Goal: Check status: Check status

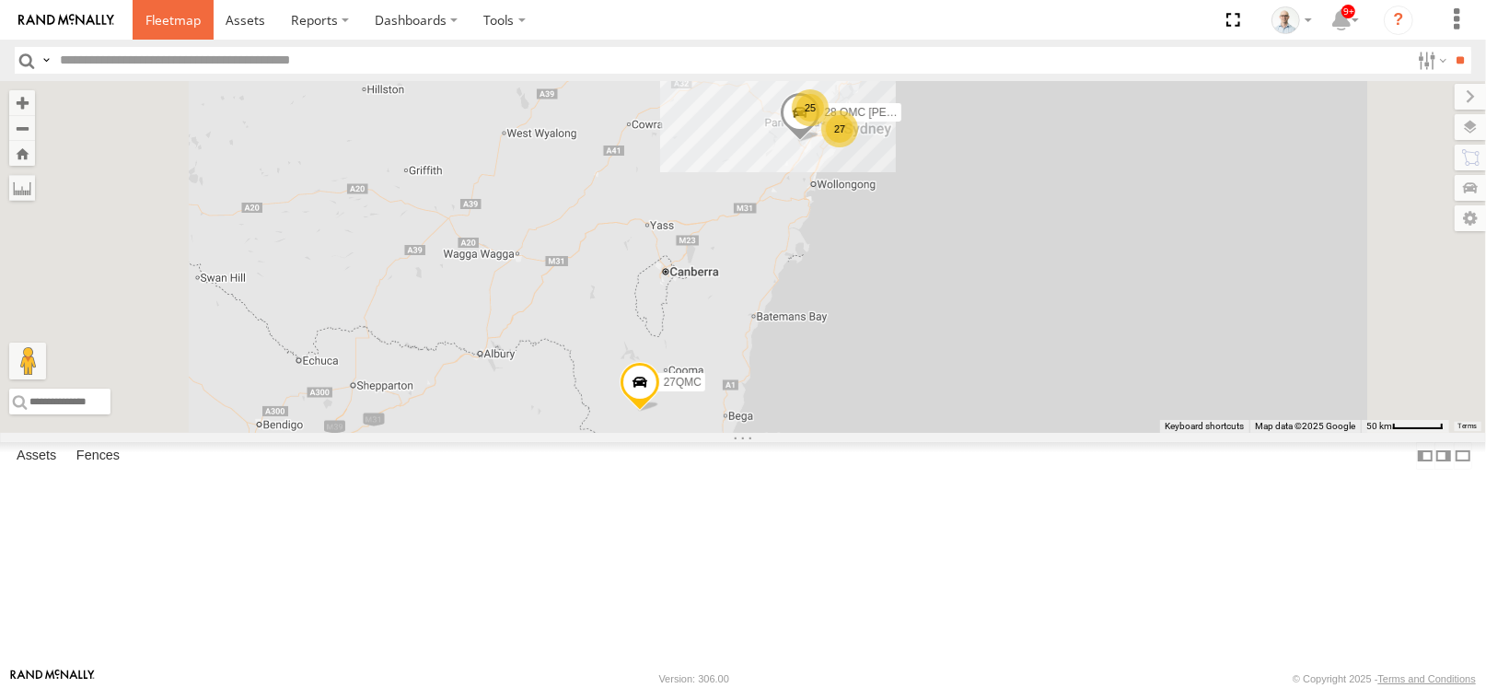
click at [169, 26] on span at bounding box center [173, 19] width 55 height 17
click at [829, 126] on div "25" at bounding box center [810, 107] width 37 height 37
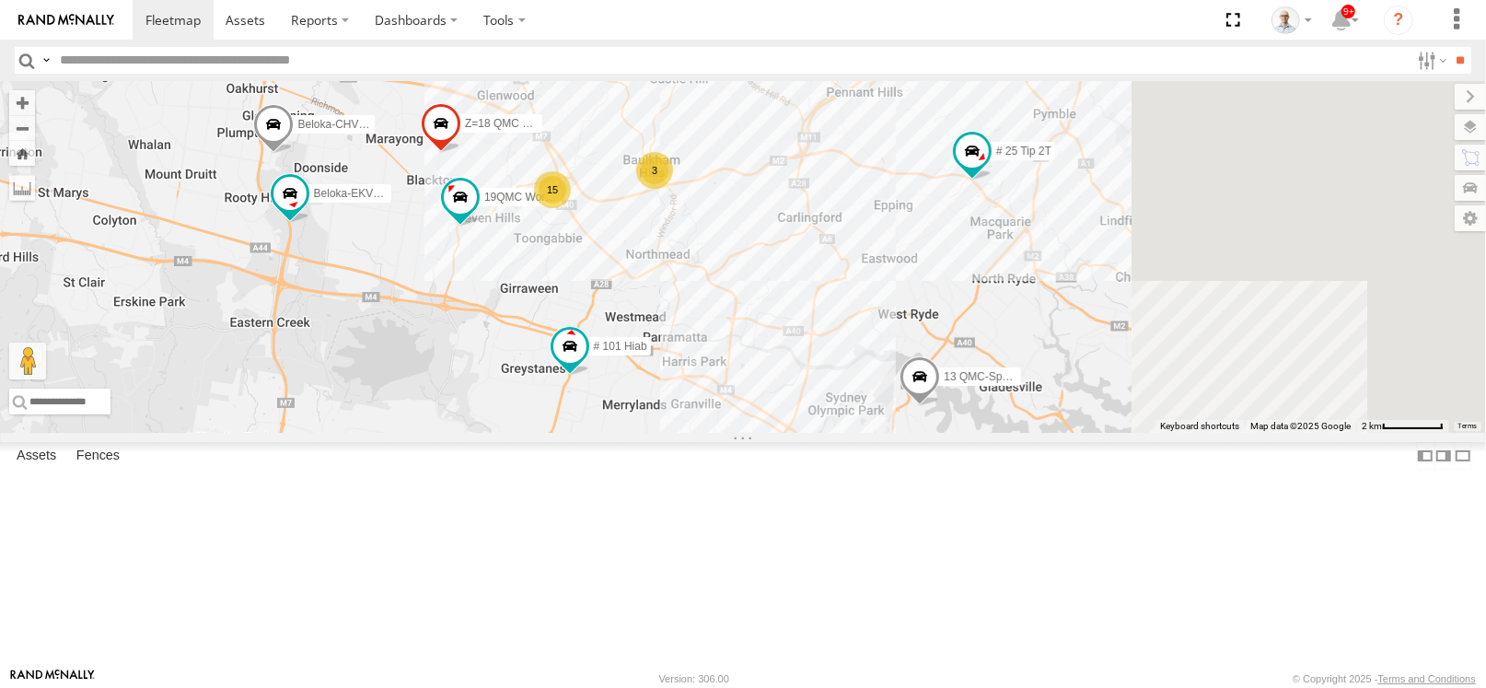
drag, startPoint x: 1078, startPoint y: 511, endPoint x: 834, endPoint y: 344, distance: 295.5
click at [834, 344] on div "28 QMC Nathan 27QMC # KS75A # 25 Tip 2T Beloka-EKV93V 19QMC Workshop Beloka-CHV…" at bounding box center [743, 257] width 1486 height 352
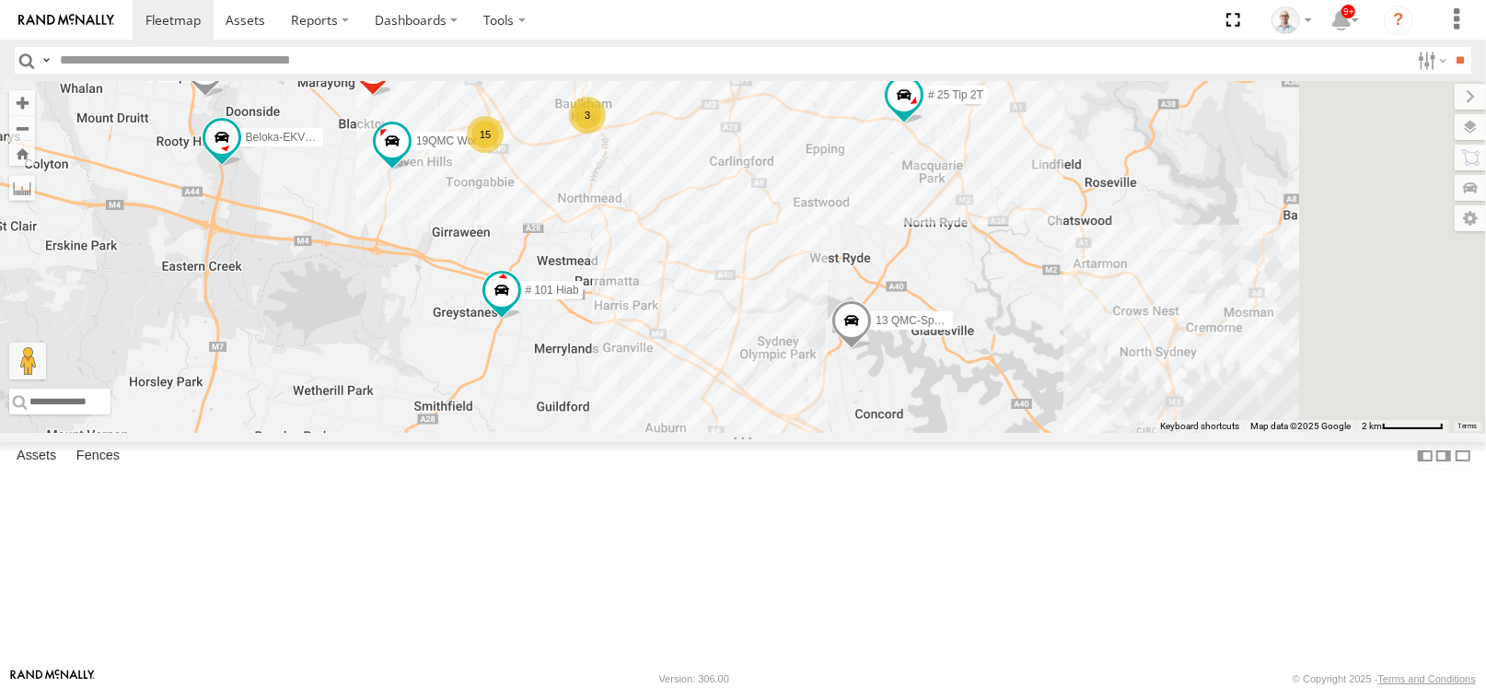
drag, startPoint x: 903, startPoint y: 387, endPoint x: 865, endPoint y: 361, distance: 45.7
click at [865, 361] on div "28 QMC Nathan 27QMC # KS75A # 25 Tip 2T Beloka-EKV93V 19QMC Workshop Beloka-CHV…" at bounding box center [743, 257] width 1486 height 352
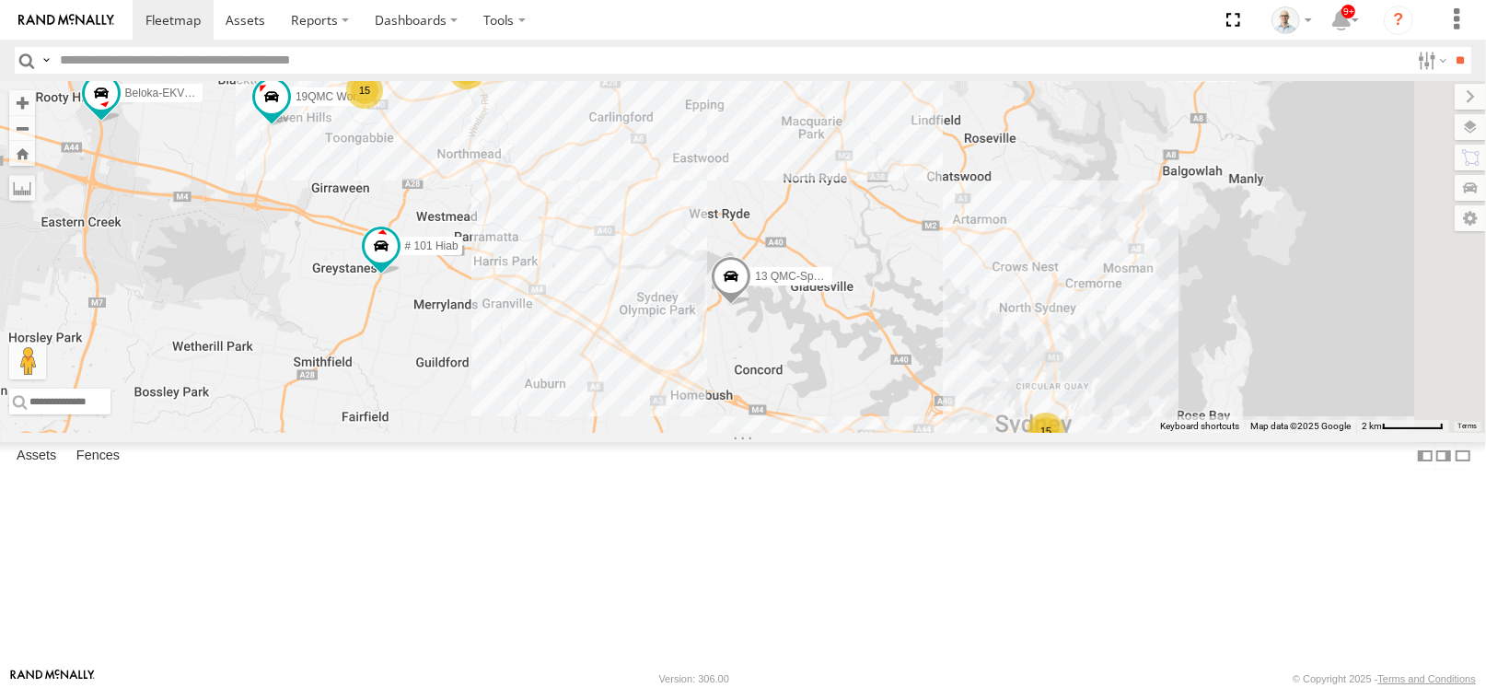
drag, startPoint x: 809, startPoint y: 333, endPoint x: 688, endPoint y: 287, distance: 129.1
click at [688, 287] on div "28 QMC Nathan 27QMC # KS75A # 25 Tip 2T Beloka-EKV93V 19QMC Workshop Beloka-CHV…" at bounding box center [743, 257] width 1486 height 352
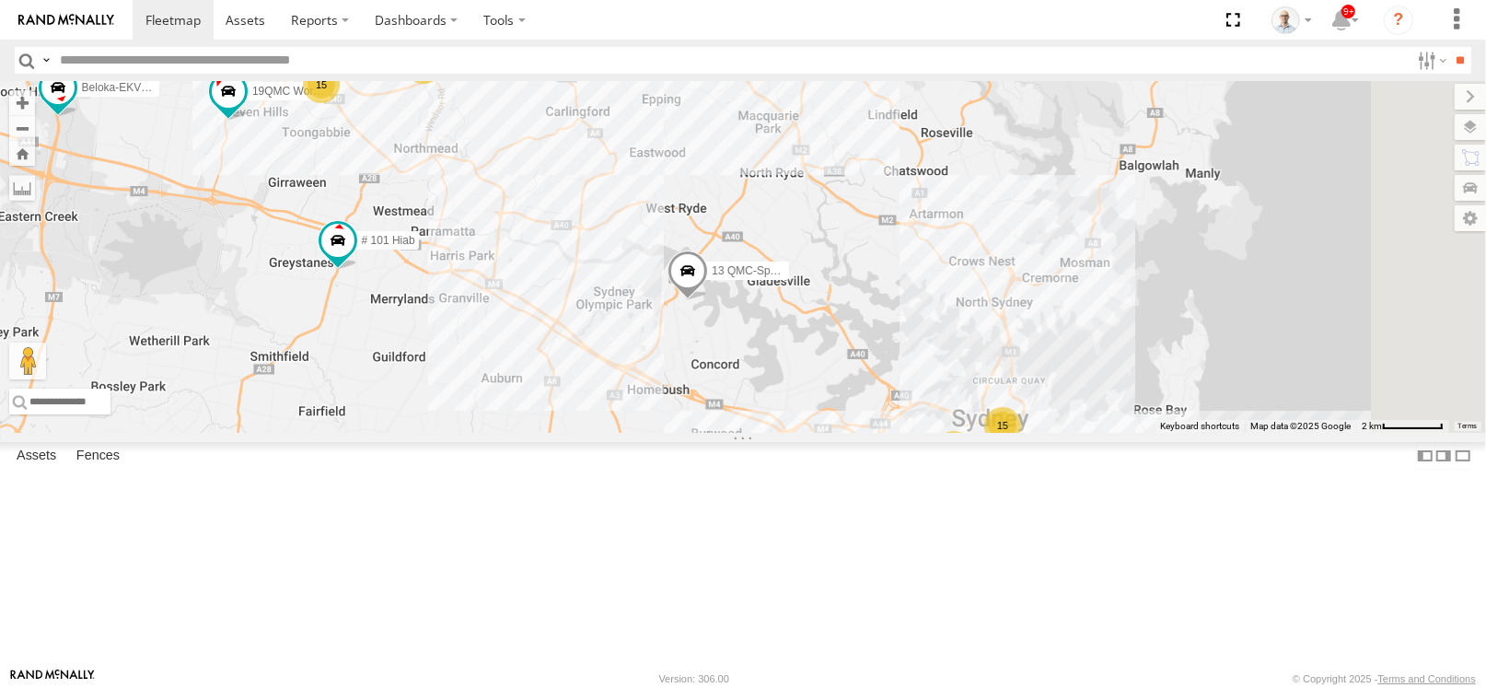
drag, startPoint x: 869, startPoint y: 285, endPoint x: 766, endPoint y: 262, distance: 105.9
click at [766, 262] on div "28 QMC Nathan 27QMC # KS75A # 25 Tip 2T Beloka-EKV93V 19QMC Workshop Beloka-CHV…" at bounding box center [743, 257] width 1486 height 352
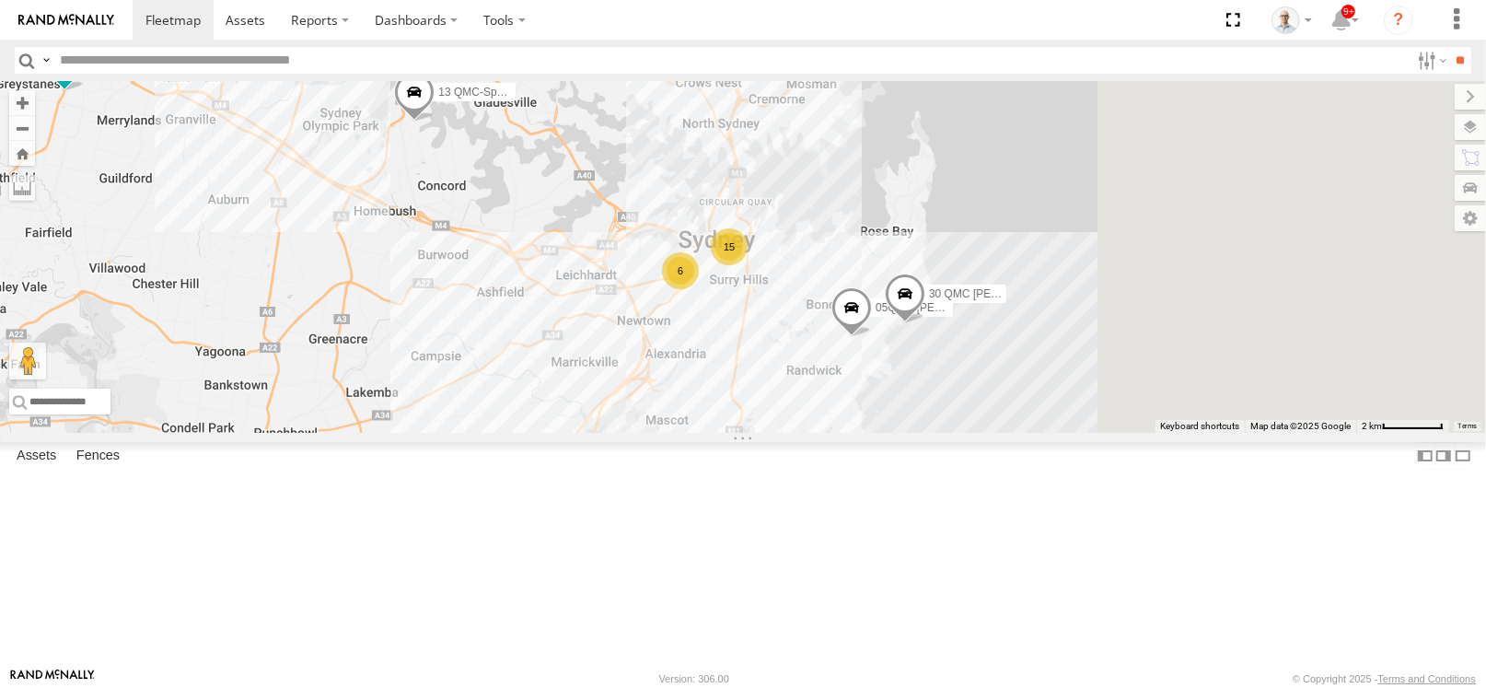
drag, startPoint x: 1022, startPoint y: 410, endPoint x: 804, endPoint y: 247, distance: 272.4
click at [804, 247] on div "28 QMC Nathan 27QMC # KS75A # 25 Tip 2T Beloka-EKV93V 19QMC Workshop Beloka-CHV…" at bounding box center [743, 257] width 1486 height 352
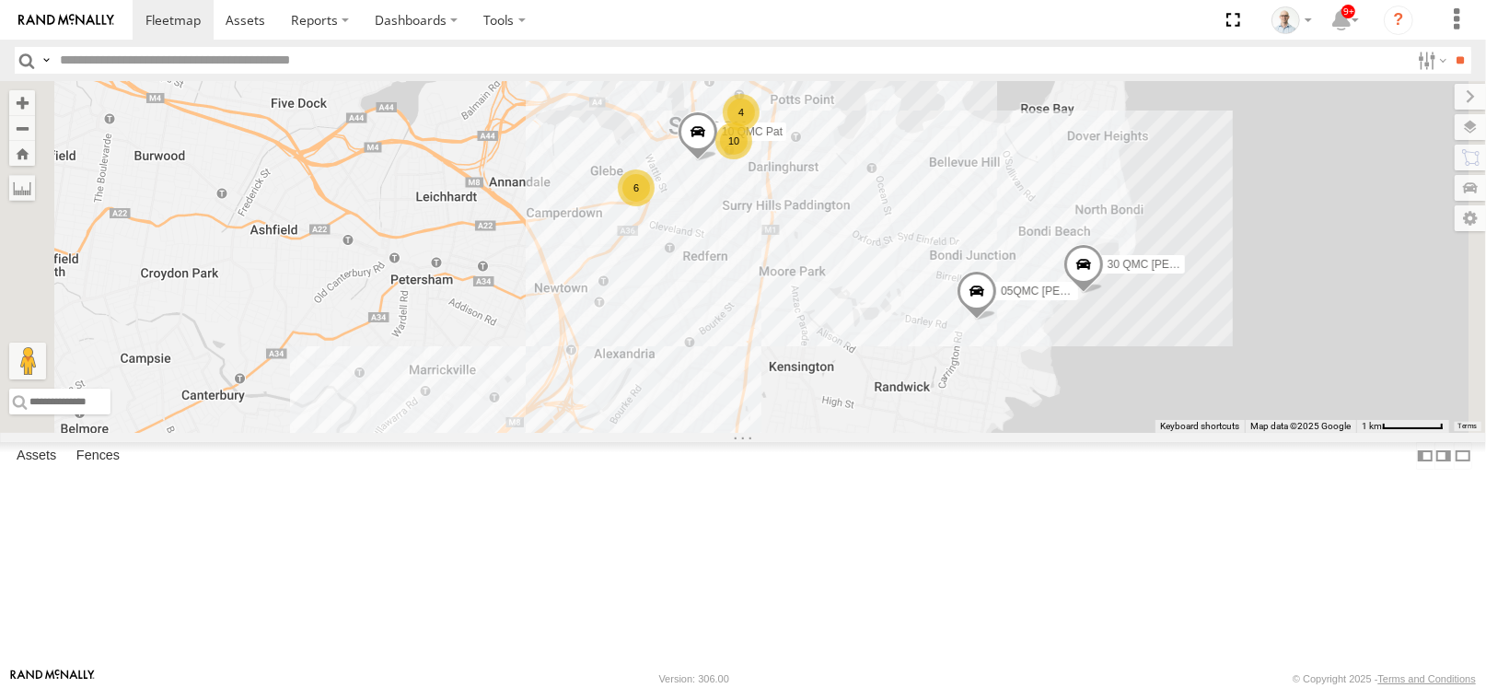
drag, startPoint x: 953, startPoint y: 408, endPoint x: 988, endPoint y: 309, distance: 104.6
click at [988, 309] on div "28 QMC Nathan 27QMC # KS75A # 25 Tip 2T Beloka-EKV93V 19QMC Workshop Beloka-CHV…" at bounding box center [743, 257] width 1486 height 352
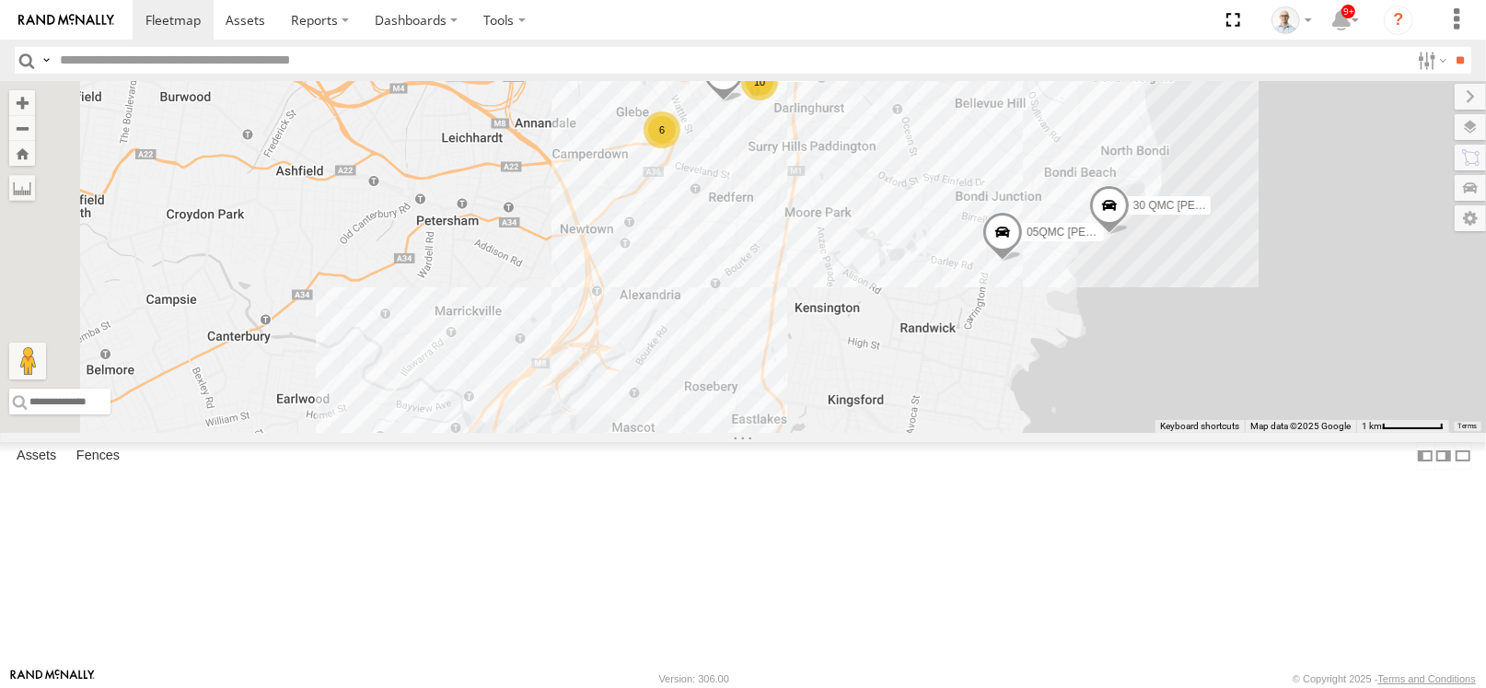
drag, startPoint x: 891, startPoint y: 408, endPoint x: 1058, endPoint y: 168, distance: 293.0
click at [1058, 168] on div "28 QMC Nathan 27QMC # KS75A # 25 Tip 2T Beloka-EKV93V 19QMC Workshop Beloka-CHV…" at bounding box center [743, 257] width 1486 height 352
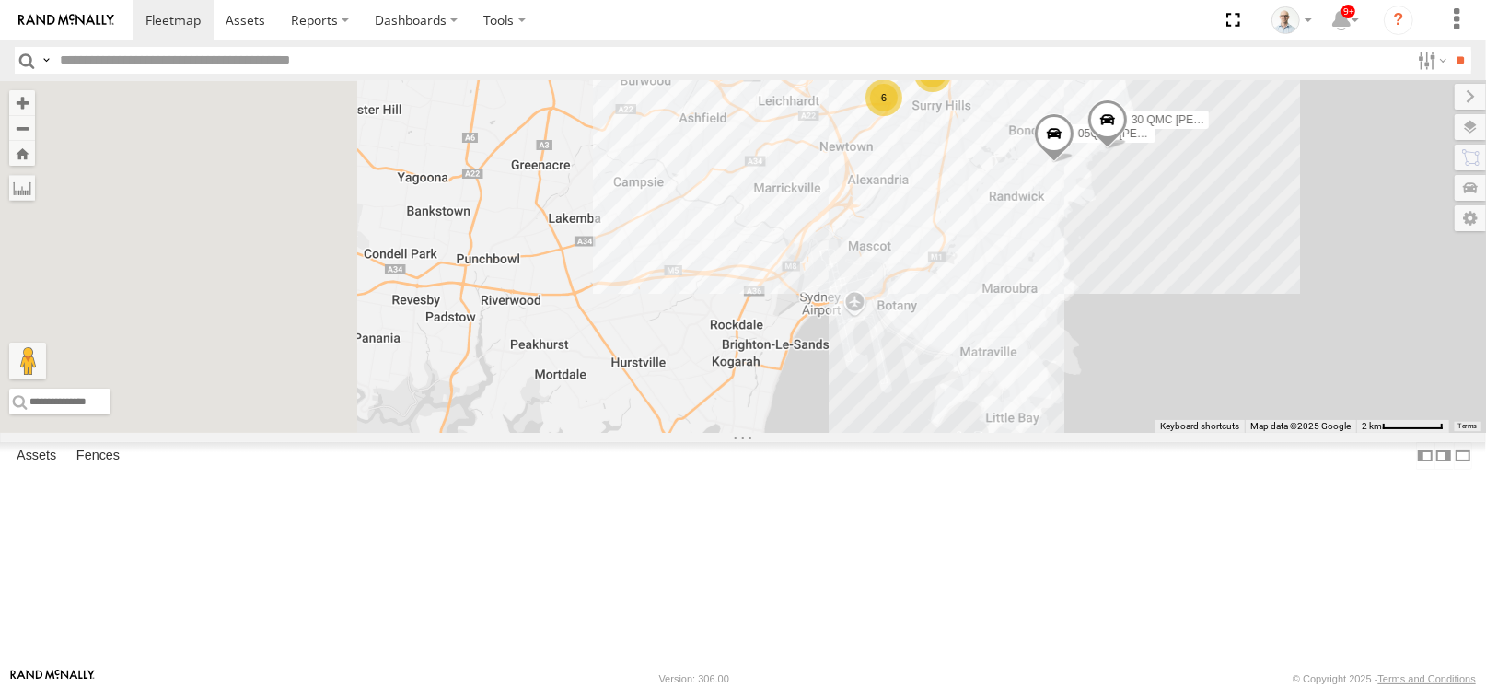
drag, startPoint x: 688, startPoint y: 194, endPoint x: 1136, endPoint y: 350, distance: 474.7
click at [1136, 350] on div "28 QMC Nathan 27QMC # KS75A # 25 Tip 2T Beloka-EKV93V 19QMC Workshop Beloka-CHV…" at bounding box center [743, 257] width 1486 height 352
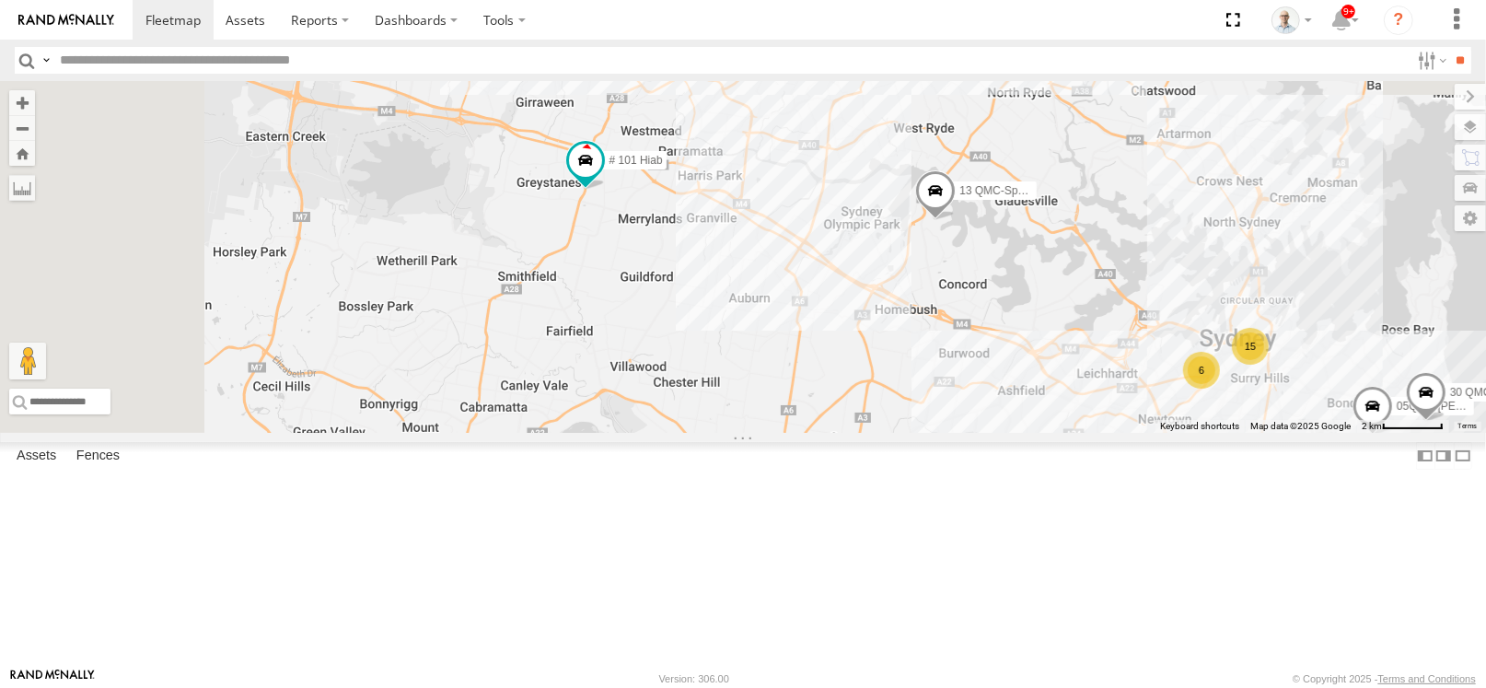
drag, startPoint x: 904, startPoint y: 266, endPoint x: 938, endPoint y: 451, distance: 188.2
click at [938, 433] on div "28 QMC Nathan 27QMC # KS75A # 25 Tip 2T Beloka-EKV93V 19QMC Workshop Beloka-CHV…" at bounding box center [743, 257] width 1486 height 352
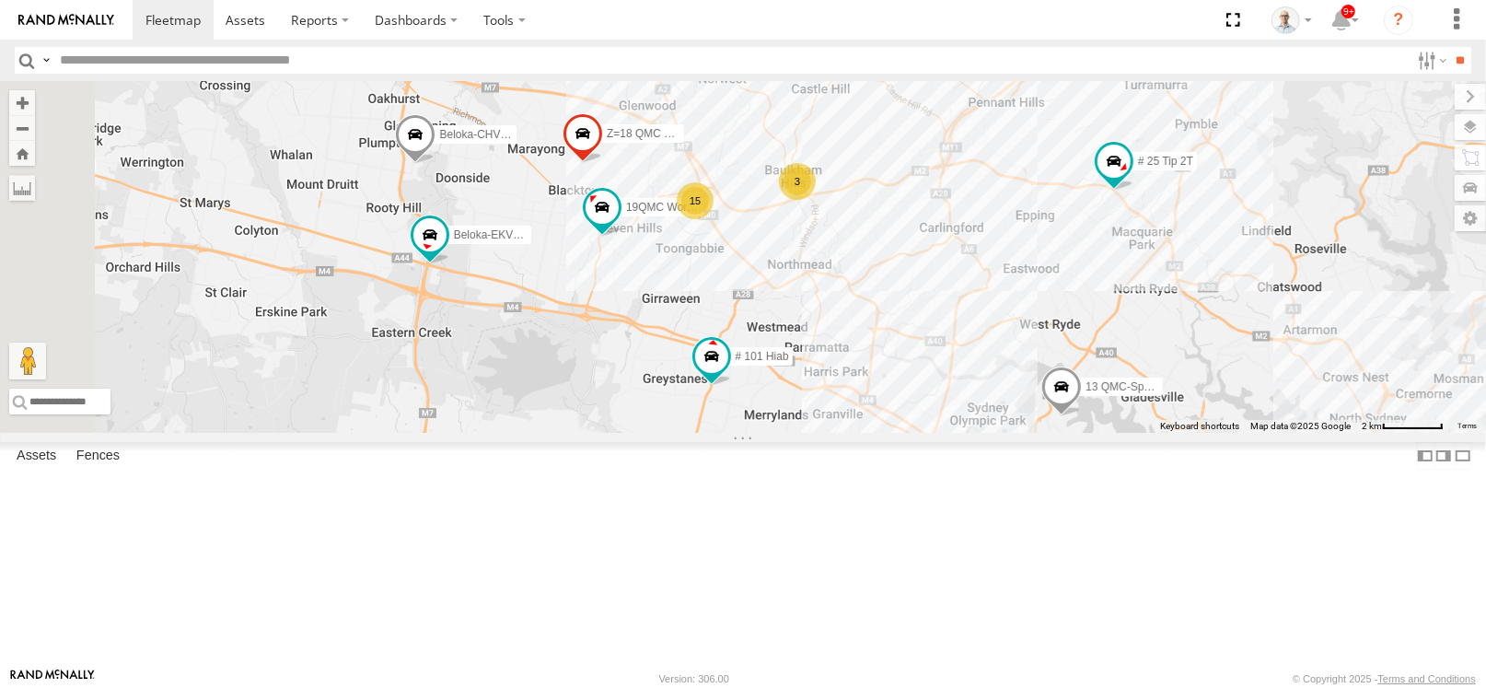
drag, startPoint x: 894, startPoint y: 226, endPoint x: 1022, endPoint y: 425, distance: 236.5
click at [1022, 425] on div "28 QMC Nathan 27QMC # KS75A # 25 Tip 2T Beloka-EKV93V 19QMC Workshop Beloka-CHV…" at bounding box center [743, 257] width 1486 height 352
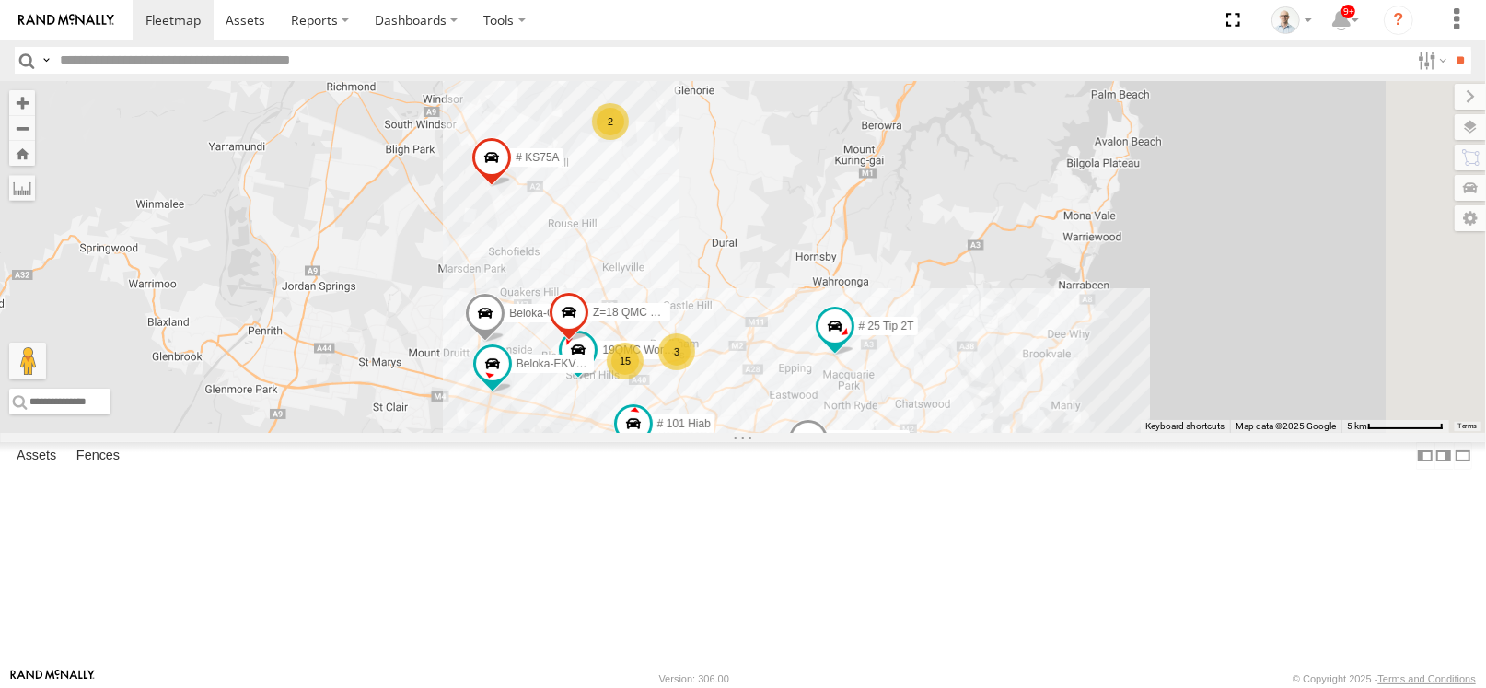
drag, startPoint x: 892, startPoint y: 189, endPoint x: 858, endPoint y: 345, distance: 160.2
click at [858, 345] on div "28 QMC Nathan 27QMC # KS75A # 25 Tip 2T Beloka-EKV93V 19QMC Workshop Beloka-CHV…" at bounding box center [743, 257] width 1486 height 352
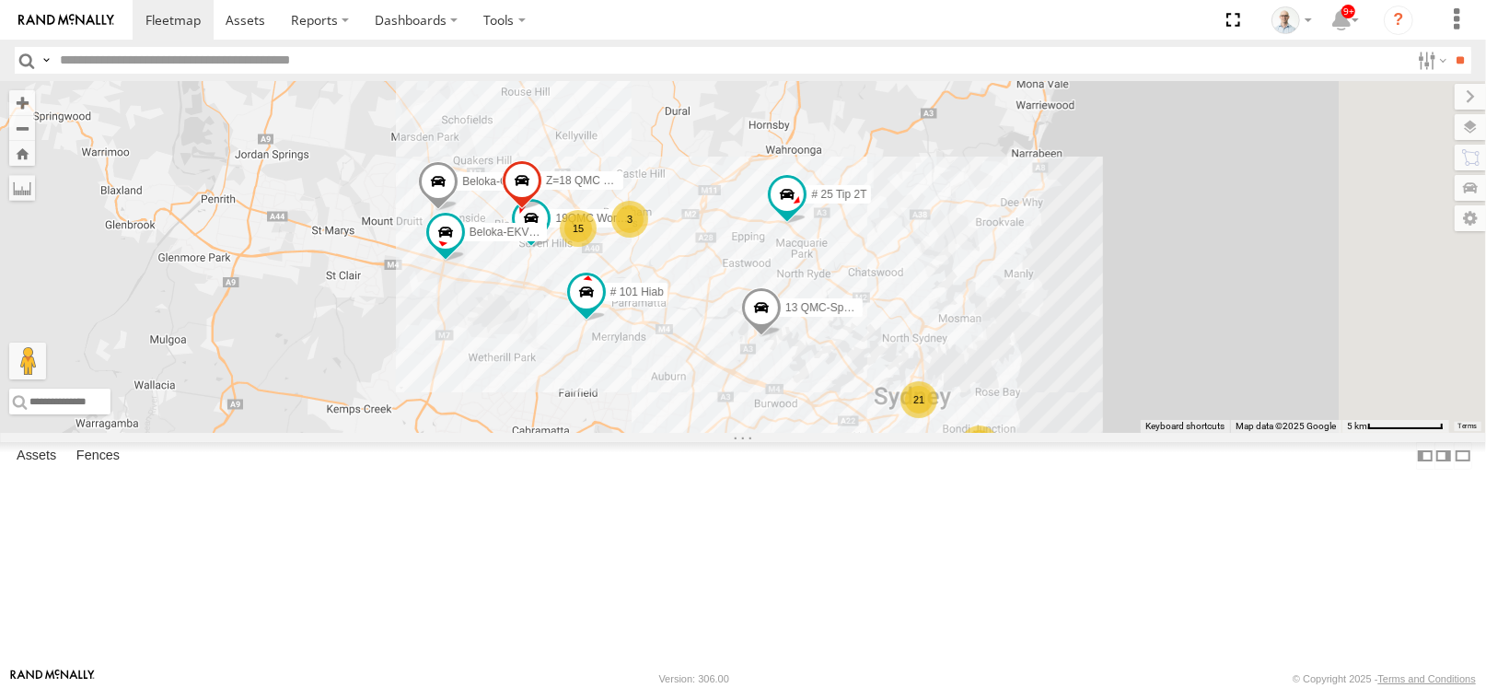
drag, startPoint x: 879, startPoint y: 405, endPoint x: 821, endPoint y: 249, distance: 167.0
click at [821, 249] on div "28 QMC Nathan 27QMC # KS75A # 25 Tip 2T Beloka-EKV93V 19QMC Workshop Beloka-CHV…" at bounding box center [743, 257] width 1486 height 352
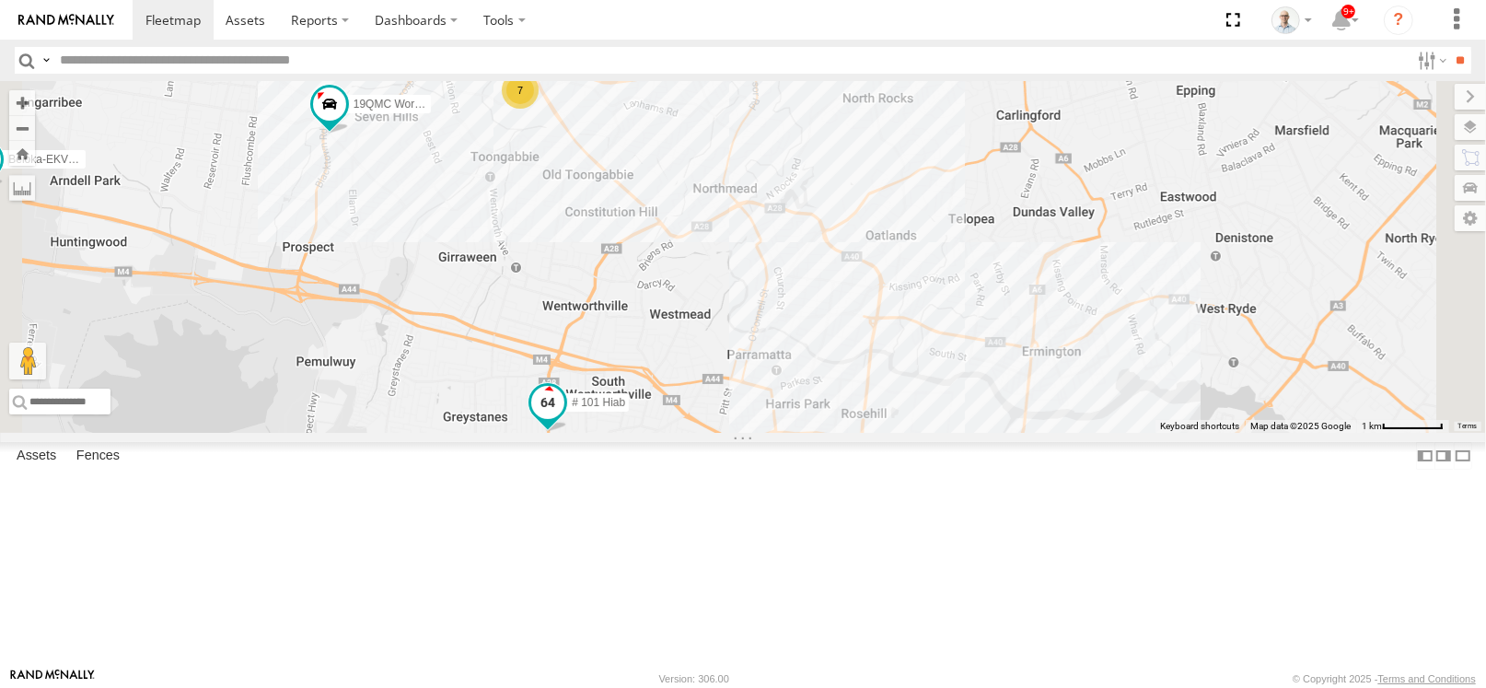
click at [565, 419] on span at bounding box center [547, 402] width 33 height 33
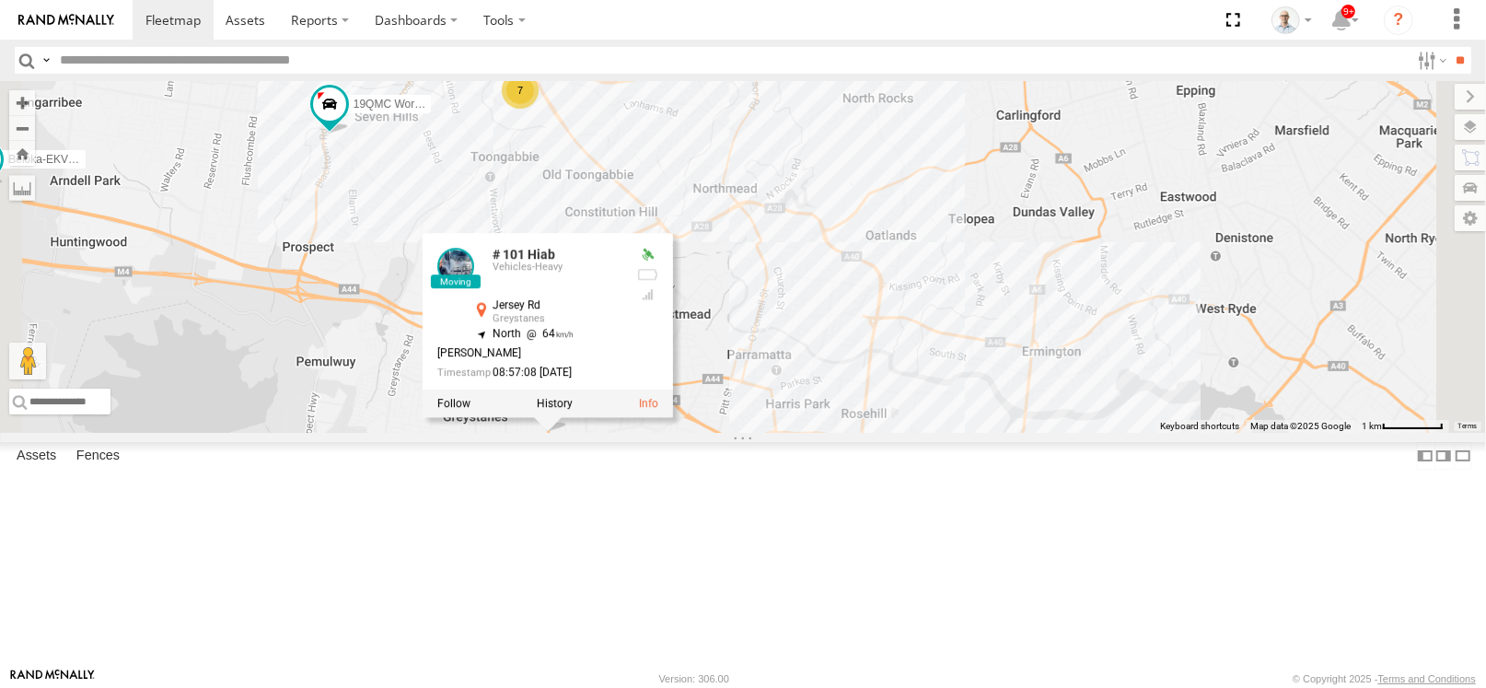
click at [977, 397] on div "28 QMC Nathan 27QMC # KS75A # 25 Tip 2T Beloka-EKV93V 19QMC Workshop Beloka-CHV…" at bounding box center [743, 257] width 1486 height 352
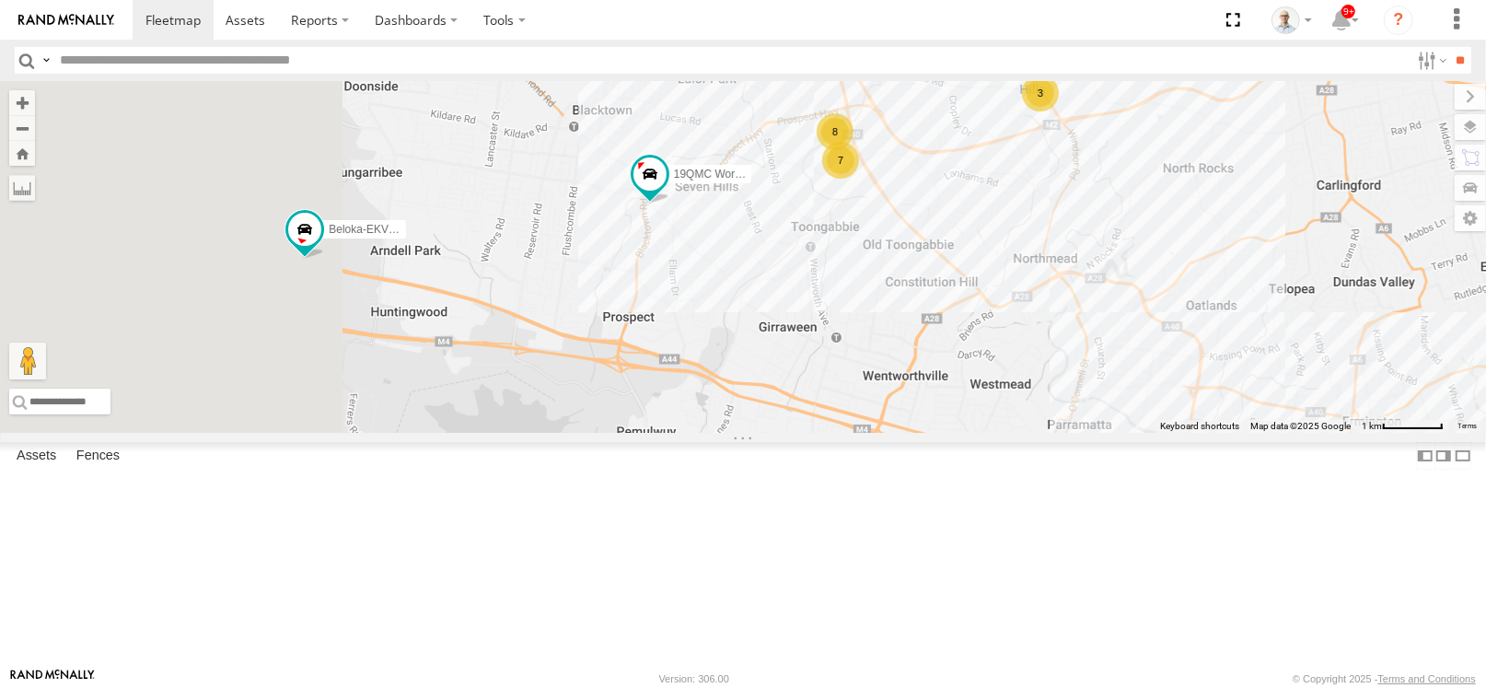
drag, startPoint x: 564, startPoint y: 344, endPoint x: 892, endPoint y: 417, distance: 336.7
click at [892, 417] on div "28 QMC Nathan 27QMC # KS75A # 25 Tip 2T Beloka-EKV93V 19QMC Workshop Beloka-CHV…" at bounding box center [743, 257] width 1486 height 352
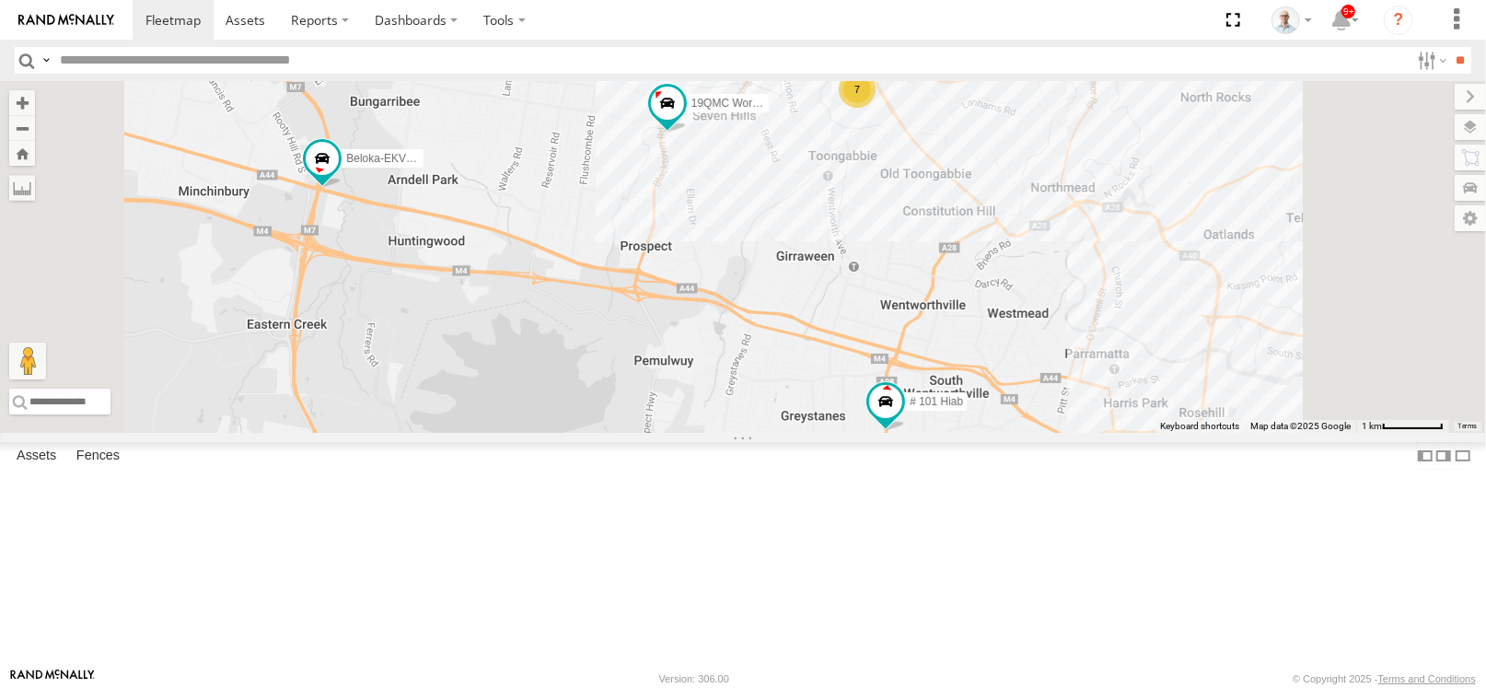
drag, startPoint x: 809, startPoint y: 355, endPoint x: 780, endPoint y: 277, distance: 82.5
click at [780, 277] on div "28 QMC Nathan 27QMC # KS75A # 25 Tip 2T Beloka-EKV93V 19QMC Workshop Beloka-CHV…" at bounding box center [743, 257] width 1486 height 352
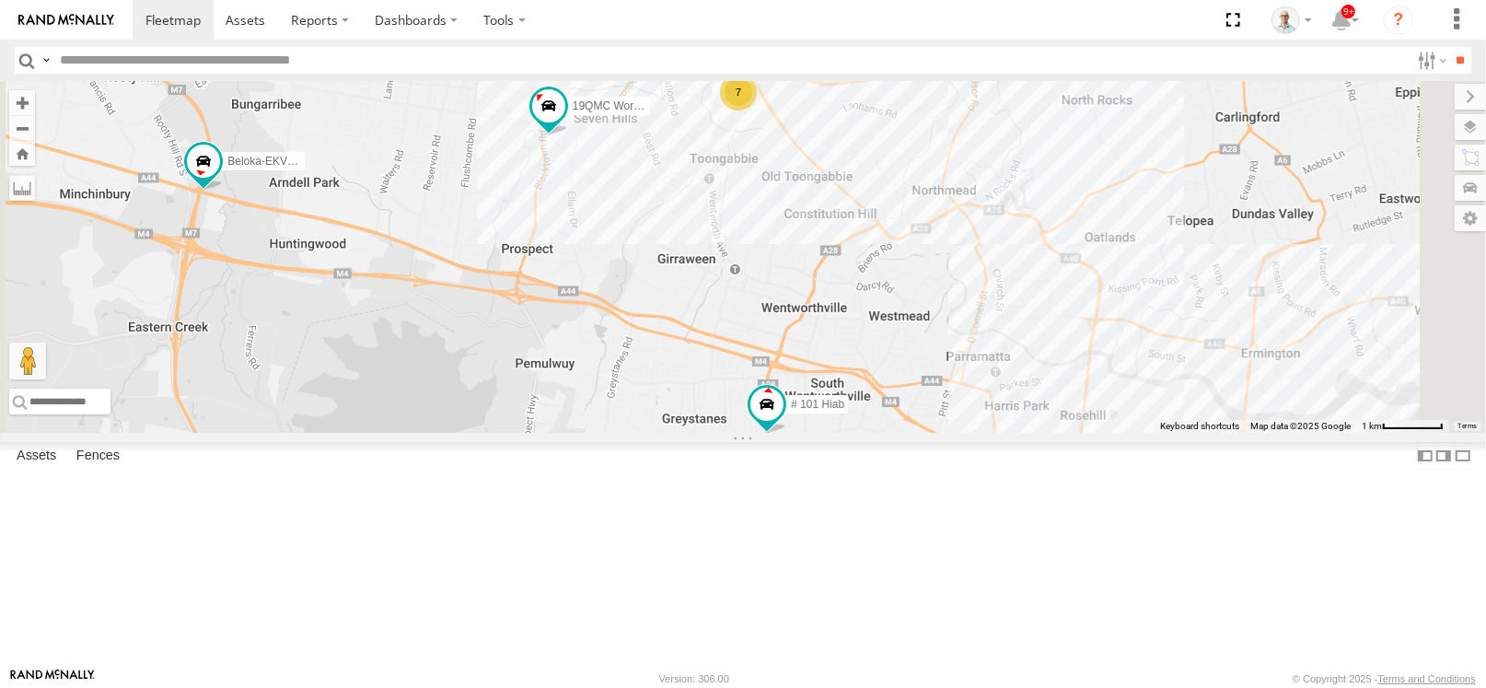
drag, startPoint x: 1007, startPoint y: 363, endPoint x: 976, endPoint y: 373, distance: 32.9
click at [976, 373] on div "28 QMC Nathan 27QMC # KS75A # 25 Tip 2T Beloka-EKV93V 19QMC Workshop Beloka-CHV…" at bounding box center [743, 257] width 1486 height 352
